Goal: Task Accomplishment & Management: Complete application form

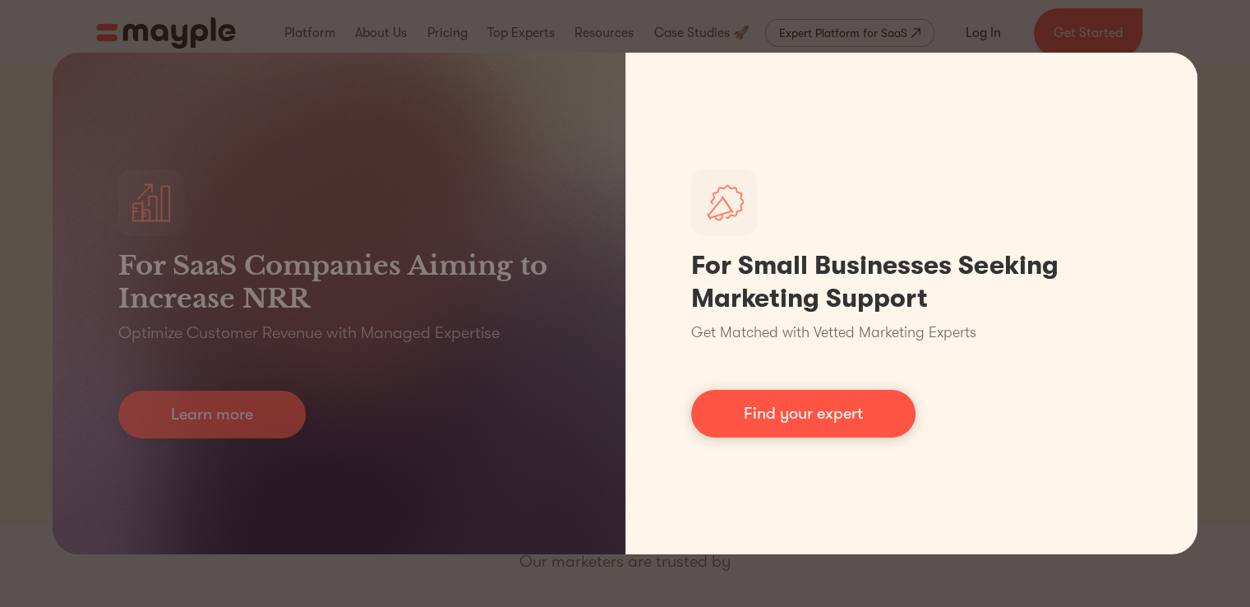
click at [548, 279] on h3 "For SaaS Companies Aiming to Increase NRR" at bounding box center [338, 282] width 441 height 66
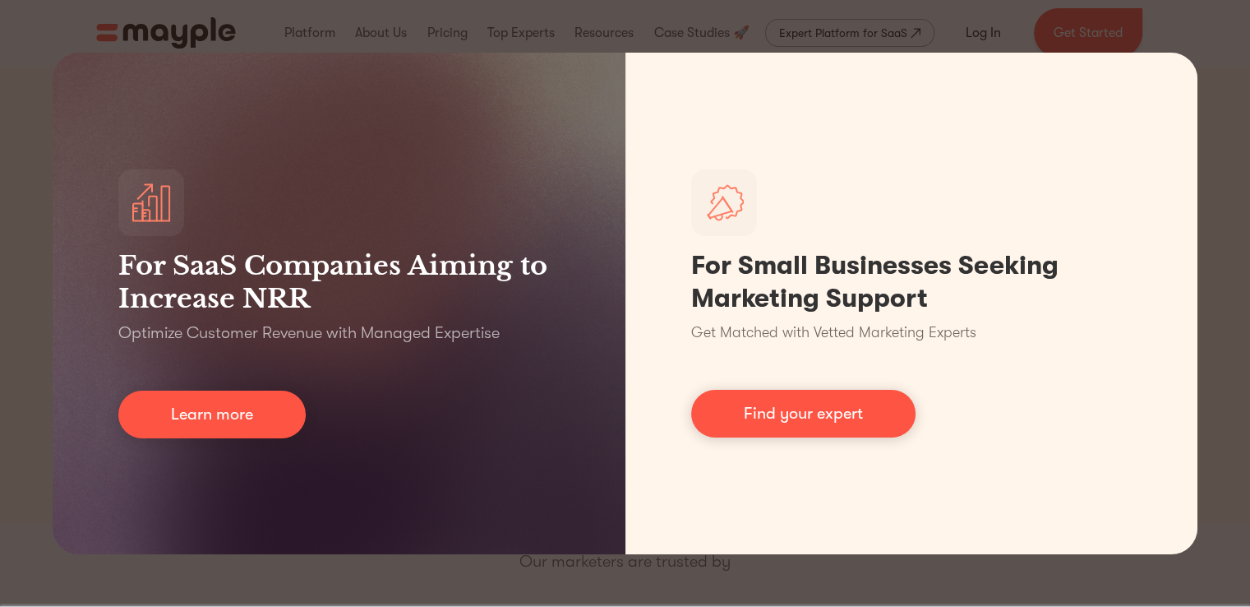
click at [573, 4] on div "For SaaS Companies Aiming to Increase NRR Optimize Customer Revenue with Manage…" at bounding box center [625, 303] width 1250 height 607
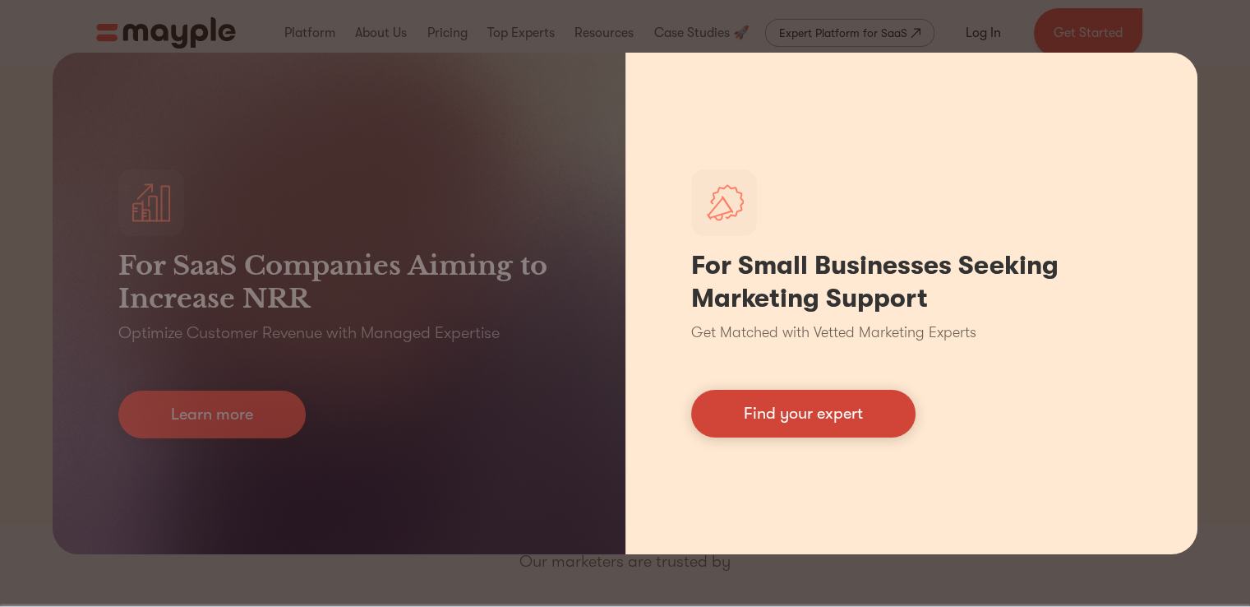
click at [781, 407] on link "Find your expert" at bounding box center [803, 414] width 224 height 48
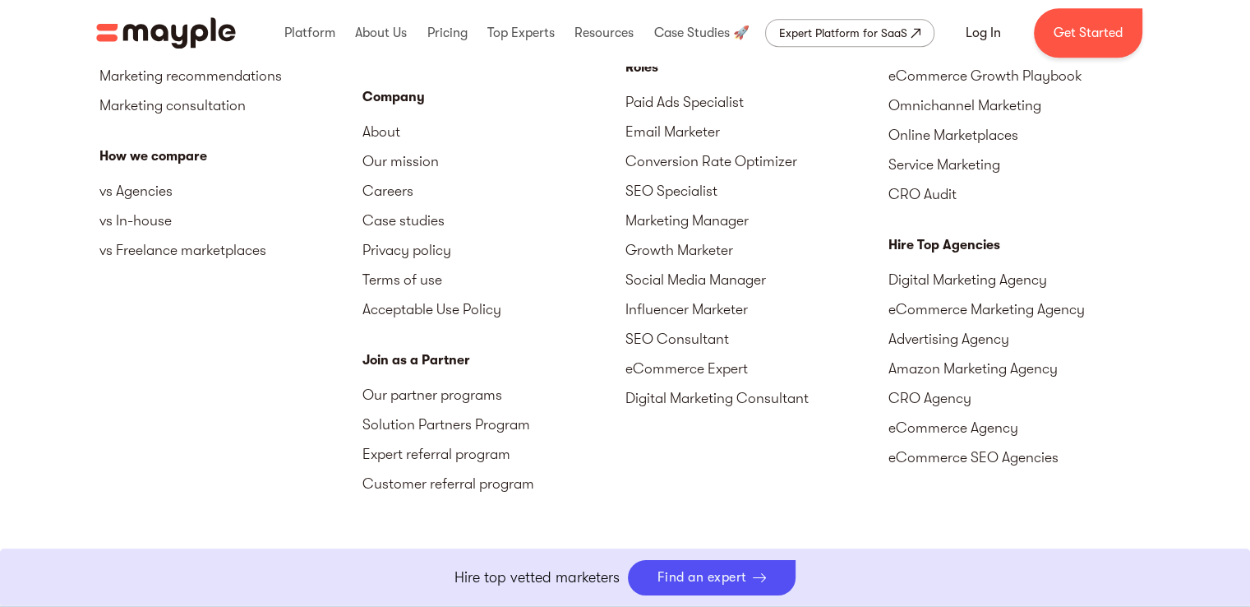
scroll to position [7473, 0]
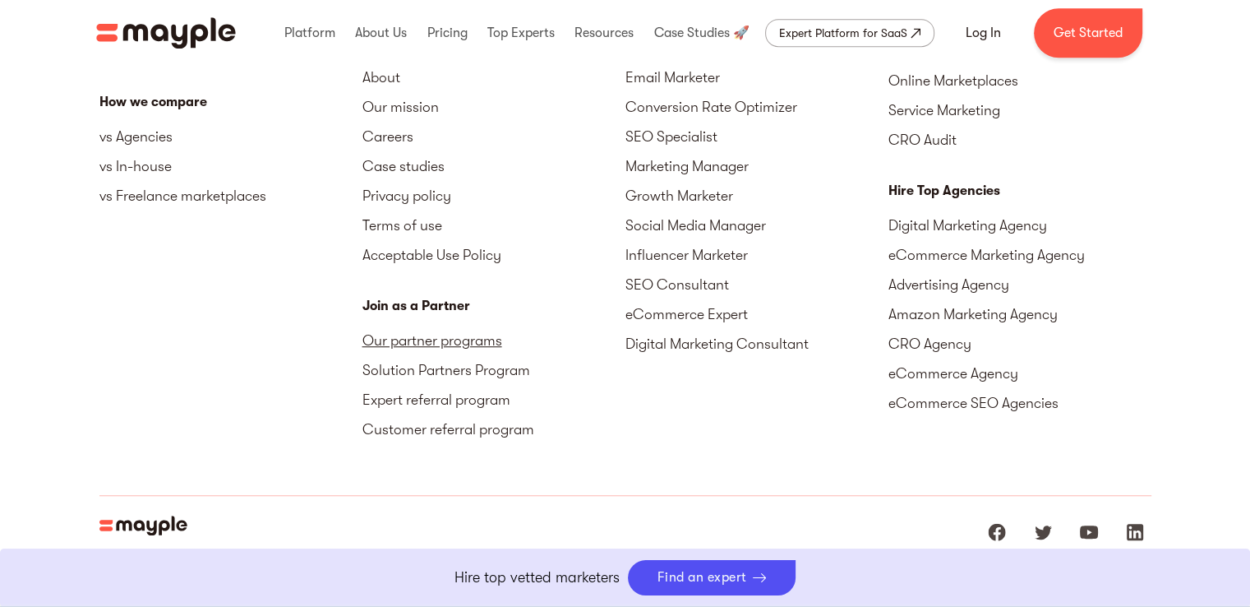
click at [486, 339] on link "Our partner programs" at bounding box center [494, 341] width 263 height 30
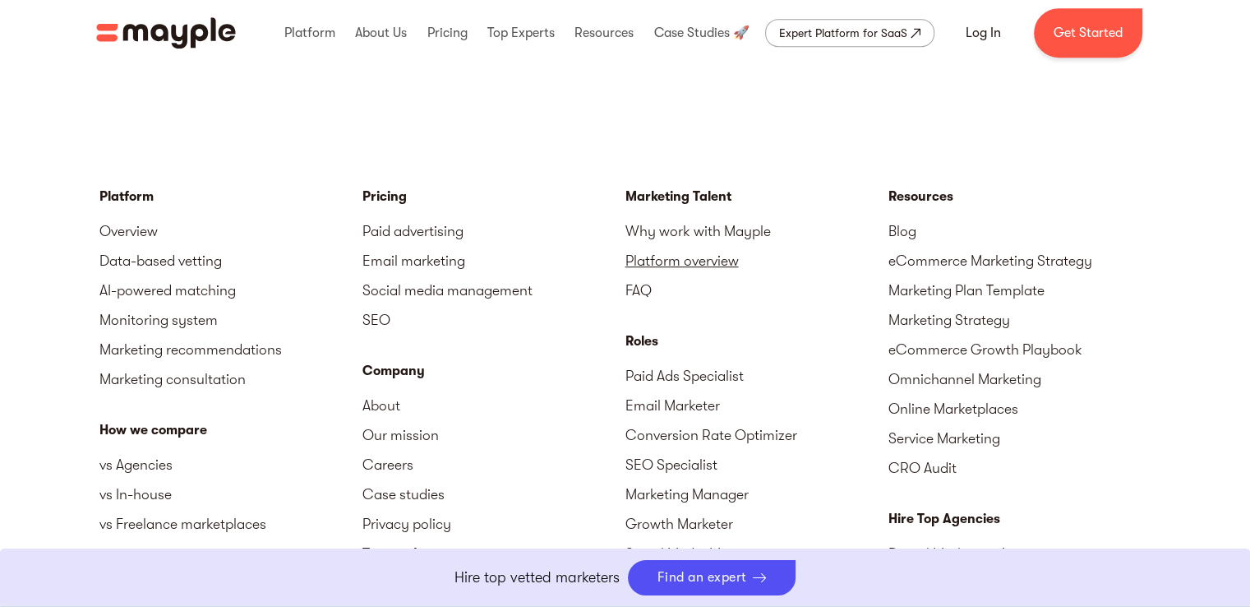
scroll to position [7143, 0]
click at [740, 232] on link "Why work with Mayple" at bounding box center [757, 233] width 263 height 30
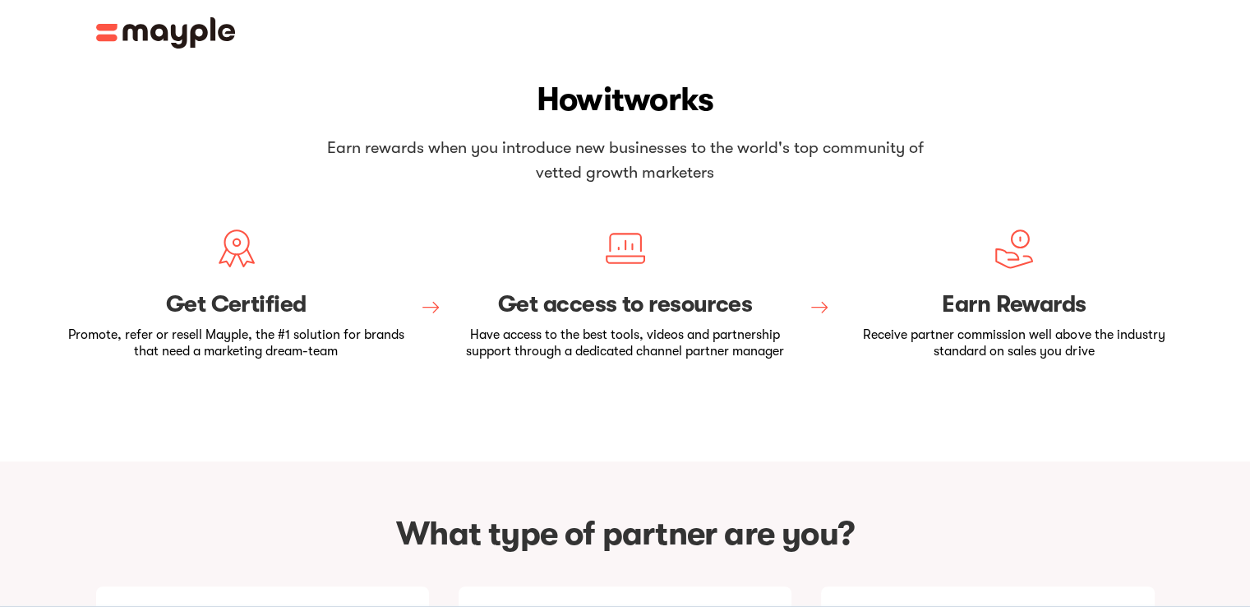
scroll to position [329, 0]
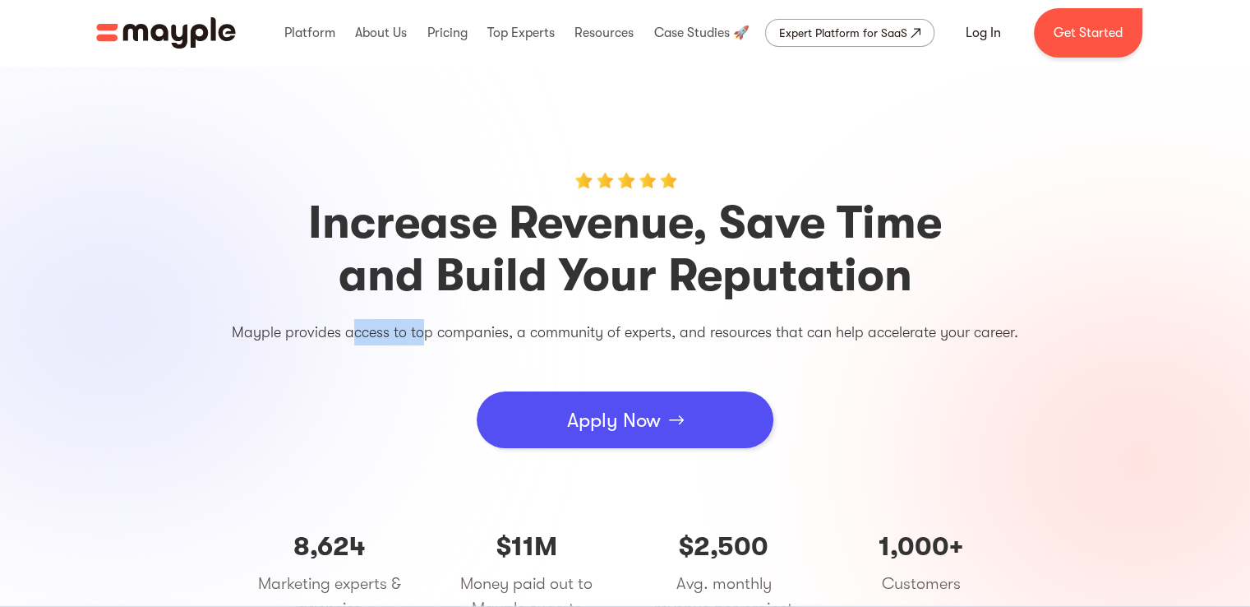
drag, startPoint x: 399, startPoint y: 333, endPoint x: 424, endPoint y: 335, distance: 25.5
click at [423, 335] on p "Mayple provides access to top companies, a community of experts, and resources …" at bounding box center [625, 332] width 986 height 26
click at [424, 335] on p "Mayple provides access to top companies, a community of experts, and resources …" at bounding box center [625, 332] width 986 height 26
click at [653, 422] on div "Apply Now" at bounding box center [614, 419] width 94 height 49
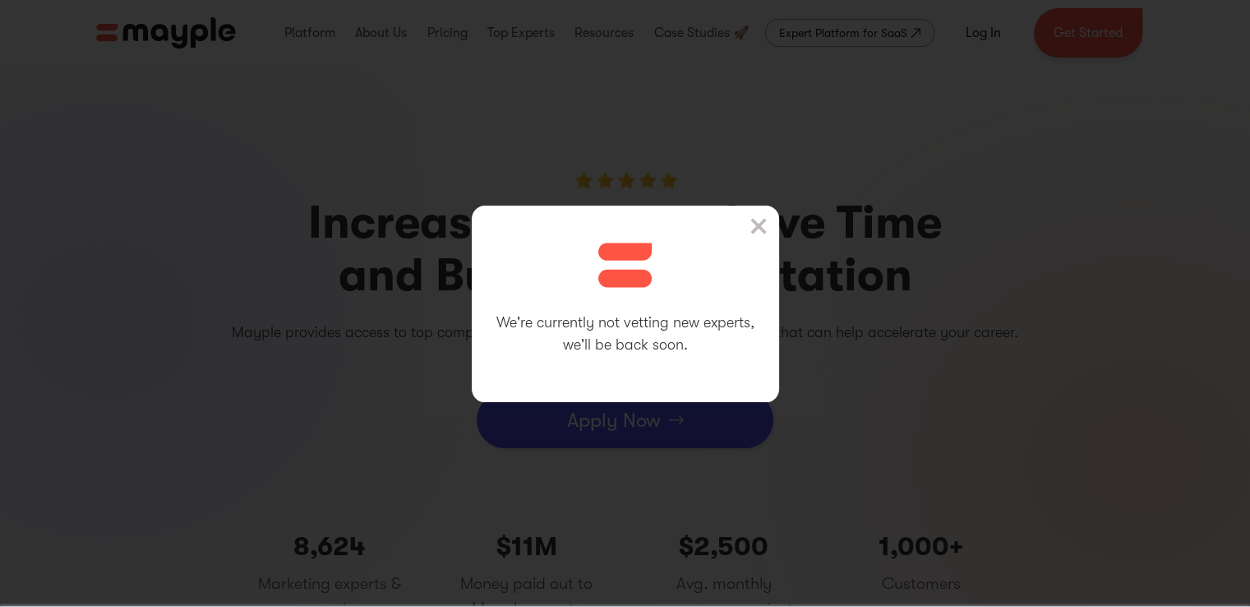
click at [767, 218] on img at bounding box center [759, 226] width 16 height 16
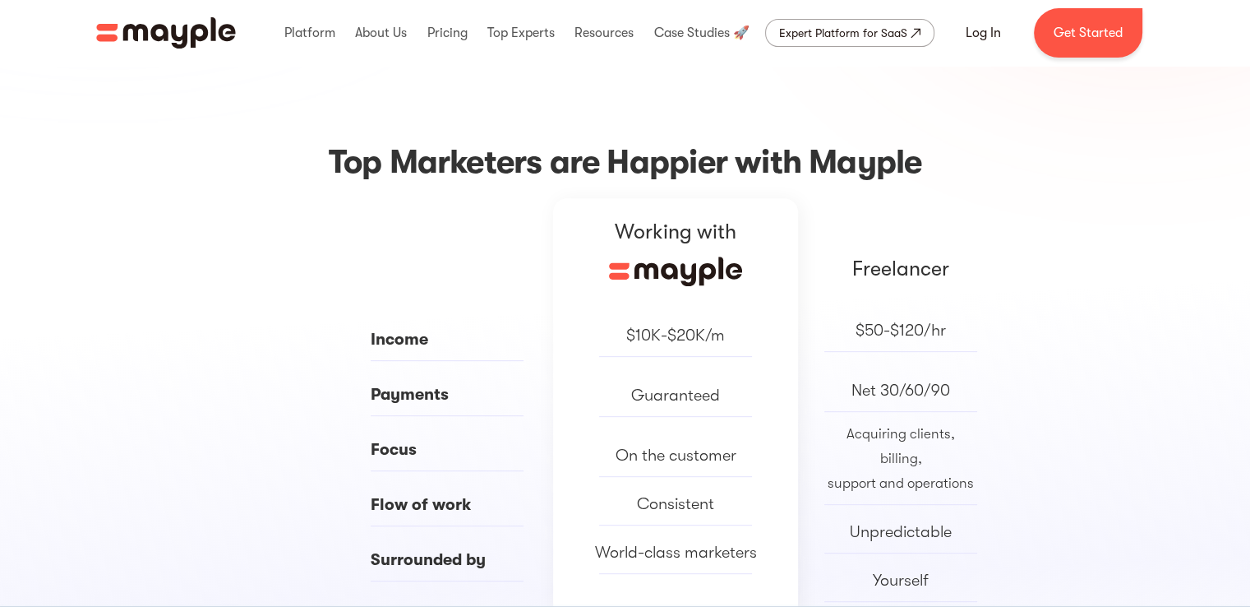
scroll to position [740, 0]
